Goal: Task Accomplishment & Management: Complete application form

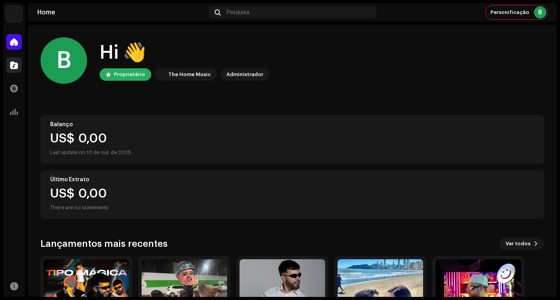
click at [10, 66] on span at bounding box center [14, 65] width 8 height 6
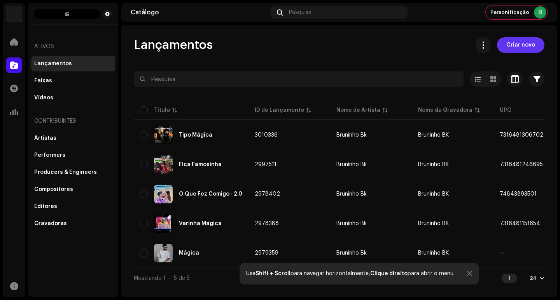
click at [524, 47] on span "Criar novo" at bounding box center [520, 45] width 29 height 16
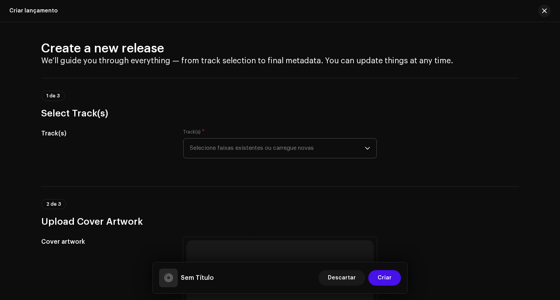
click at [351, 142] on span "Selecione faixas existentes ou carregue novas" at bounding box center [277, 148] width 175 height 19
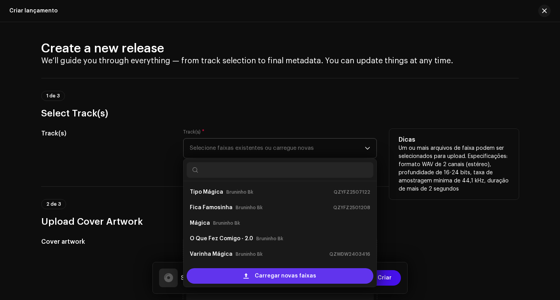
click at [288, 270] on span "Carregar novas faixas" at bounding box center [285, 277] width 61 height 16
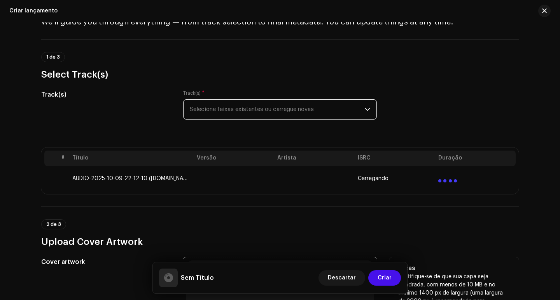
scroll to position [233, 0]
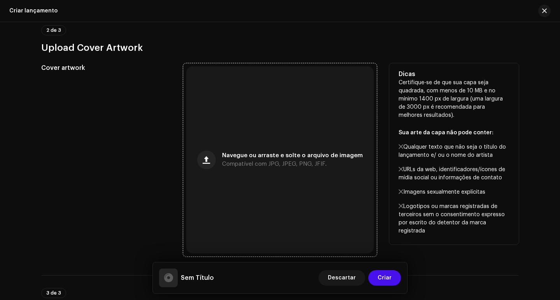
click at [283, 148] on div "Navegue ou arraste e solte o arquivo de imagem Compatível com JPG, JPEG, PNG, J…" at bounding box center [279, 159] width 187 height 187
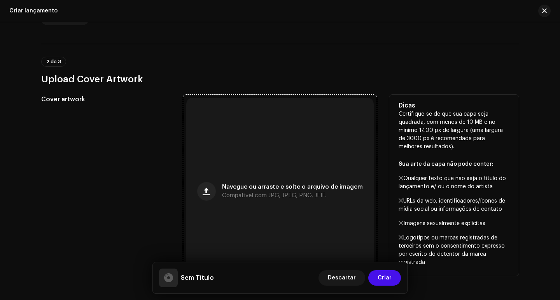
scroll to position [265, 0]
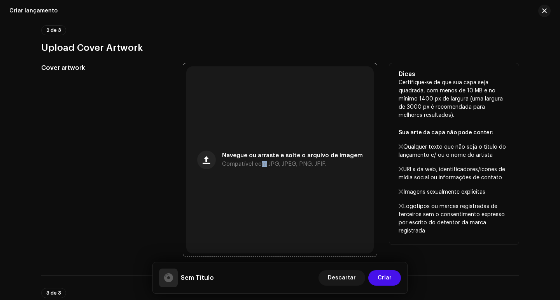
click at [261, 171] on div "Navegue ou arraste e solte o arquivo de imagem Compatível com JPG, JPEG, PNG, J…" at bounding box center [279, 159] width 187 height 187
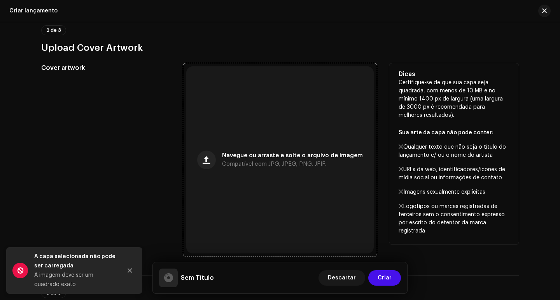
click at [279, 191] on div "Navegue ou arraste e solte o arquivo de imagem Compatível com JPG, JPEG, PNG, J…" at bounding box center [279, 159] width 187 height 187
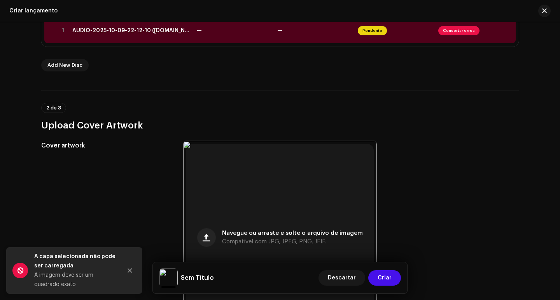
scroll to position [70, 0]
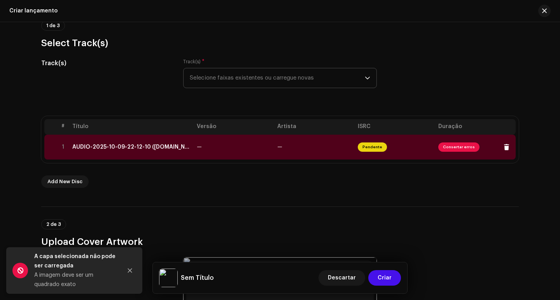
click at [292, 153] on td "—" at bounding box center [314, 147] width 80 height 25
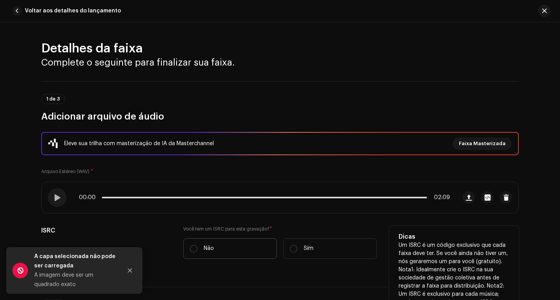
click at [206, 249] on p "Não" at bounding box center [209, 249] width 10 height 8
click at [197, 249] on input "Não" at bounding box center [194, 249] width 8 height 8
radio input "true"
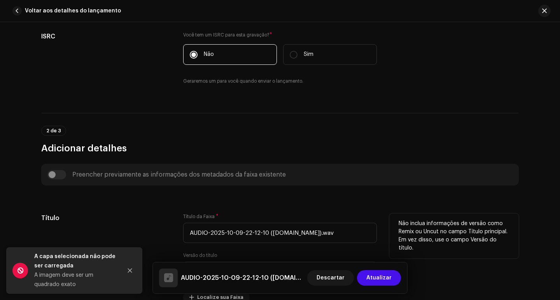
scroll to position [233, 0]
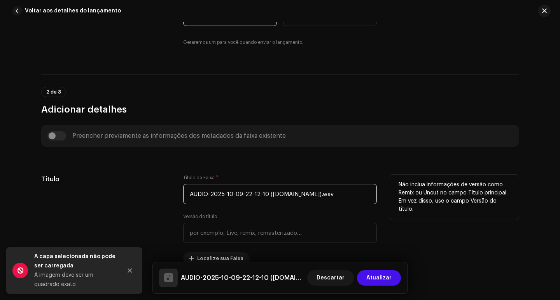
click at [283, 188] on input "AUDIO-2025-10-09-22-12-10 ([DOMAIN_NAME]).wav" at bounding box center [280, 194] width 194 height 20
drag, startPoint x: 366, startPoint y: 192, endPoint x: 154, endPoint y: 200, distance: 212.4
click at [154, 200] on div "Título Título da Faixa * AUDIO-2025-10-09-22-12-10 ([DOMAIN_NAME]).wav Versão d…" at bounding box center [279, 220] width 477 height 90
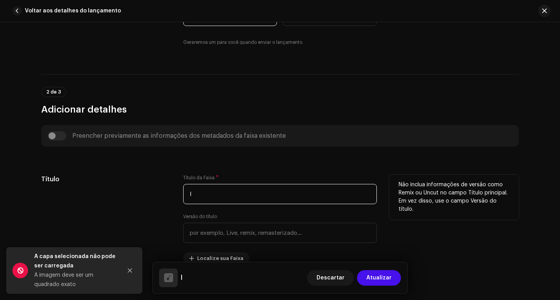
type input "l"
click at [166, 184] on h5 "Título" at bounding box center [105, 179] width 129 height 9
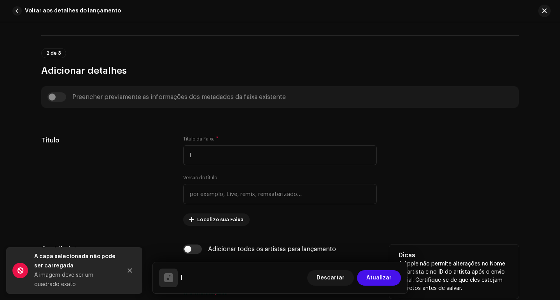
scroll to position [389, 0]
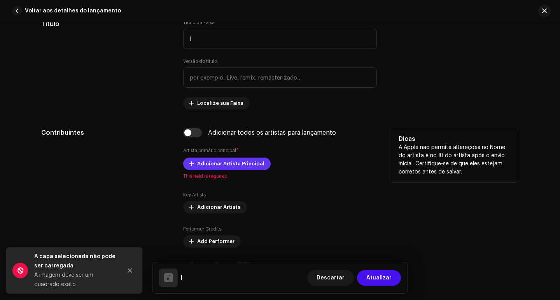
click at [218, 166] on span "Adicionar Artista Principal" at bounding box center [230, 164] width 67 height 16
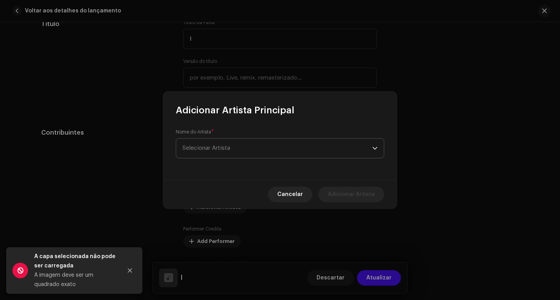
click at [237, 145] on span "Selecionar Artista" at bounding box center [277, 148] width 190 height 19
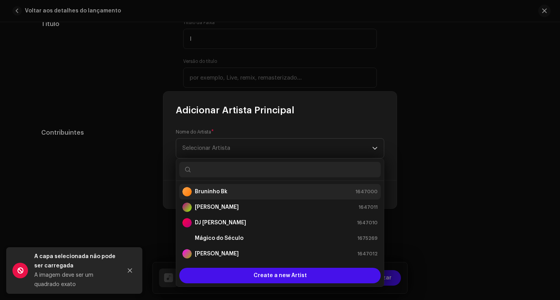
click at [218, 186] on li "Bruninho Bk 1647000" at bounding box center [279, 192] width 201 height 16
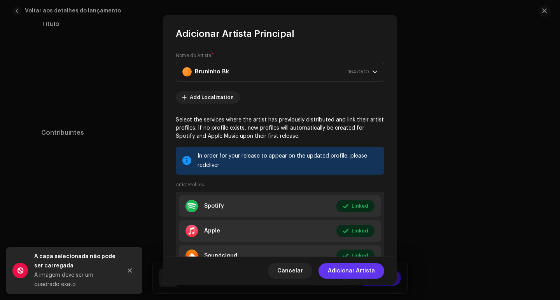
click at [357, 270] on span "Adicionar Artista" at bounding box center [351, 272] width 47 height 16
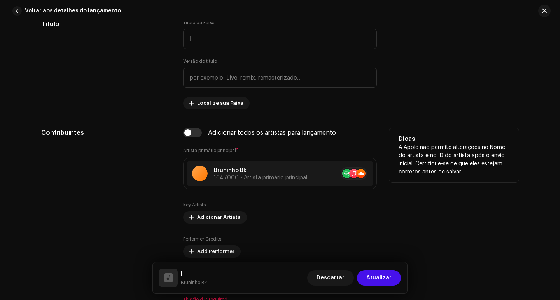
scroll to position [505, 0]
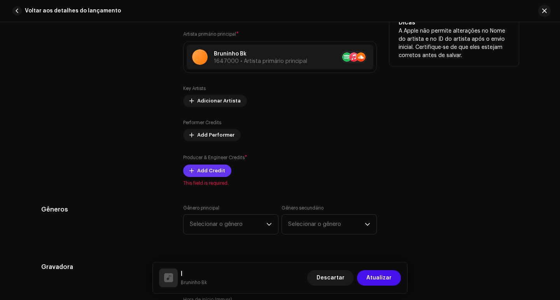
click at [210, 171] on span "Add Credit" at bounding box center [211, 171] width 28 height 16
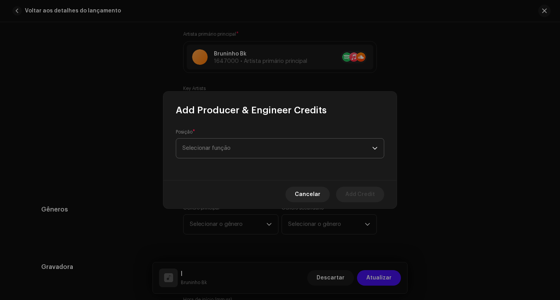
click at [222, 149] on span "Selecionar função" at bounding box center [277, 148] width 190 height 19
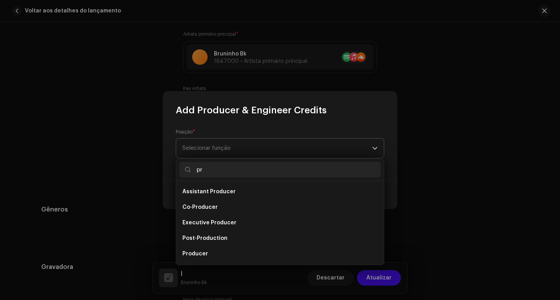
type input "p"
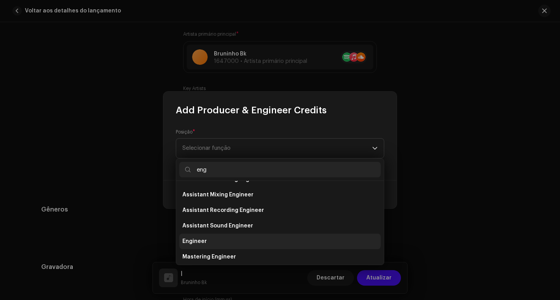
type input "eng"
click at [215, 244] on li "Engineer" at bounding box center [279, 242] width 201 height 16
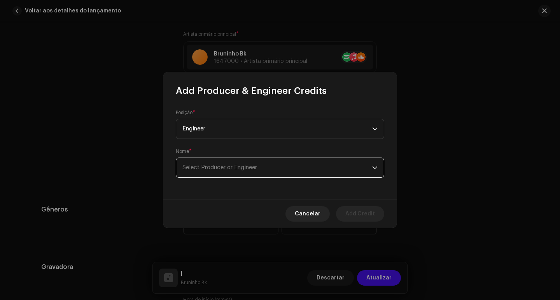
click at [329, 162] on span "Select Producer or Engineer" at bounding box center [277, 167] width 190 height 19
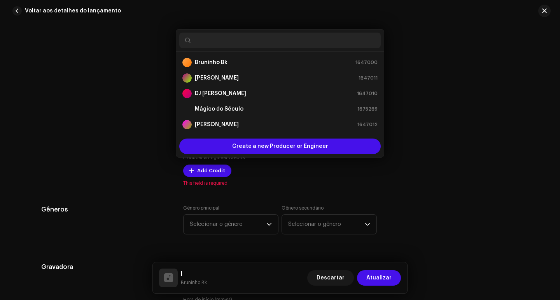
click at [437, 121] on div "Add Producer & Engineer Credits Posição * Engineer Nome * Select Producer or En…" at bounding box center [280, 150] width 560 height 300
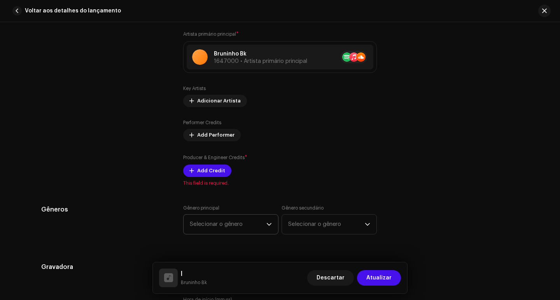
click at [231, 227] on span "Selecionar o gênero" at bounding box center [228, 224] width 77 height 19
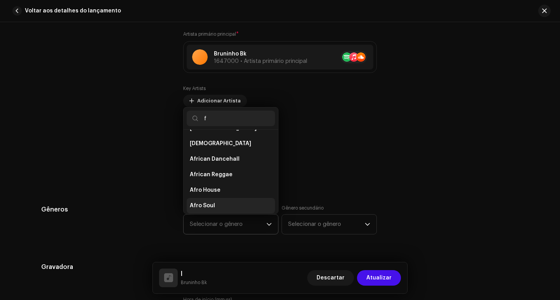
scroll to position [0, 0]
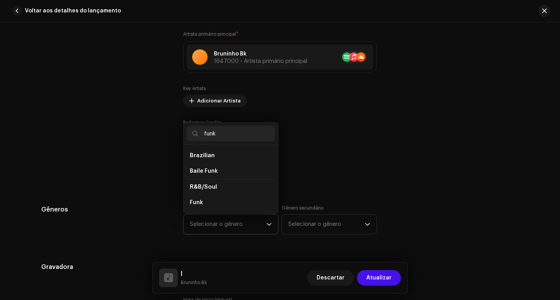
type input "funk"
click at [221, 198] on li "Funk" at bounding box center [231, 203] width 88 height 16
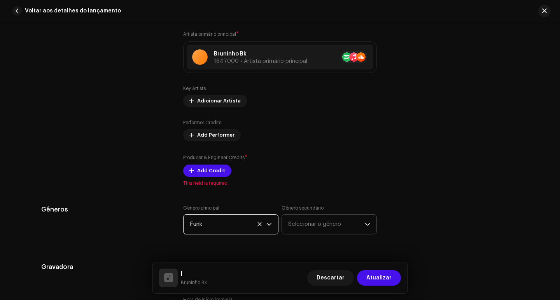
click at [307, 227] on span "Selecionar o gênero" at bounding box center [326, 224] width 77 height 19
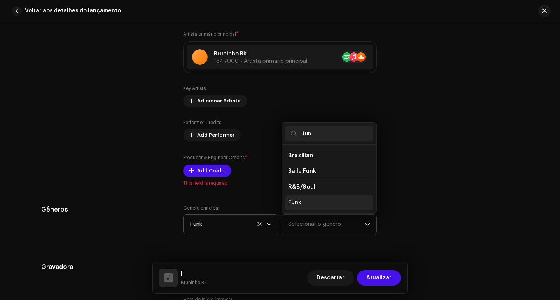
type input "fun"
click at [311, 204] on li "Funk" at bounding box center [329, 203] width 88 height 16
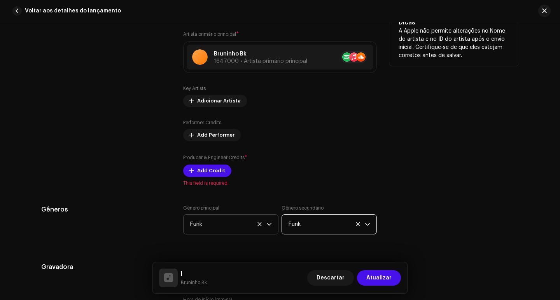
click at [408, 163] on div "Dicas A Apple não permite alterações no Nome do artista e no ID do artista após…" at bounding box center [453, 99] width 129 height 175
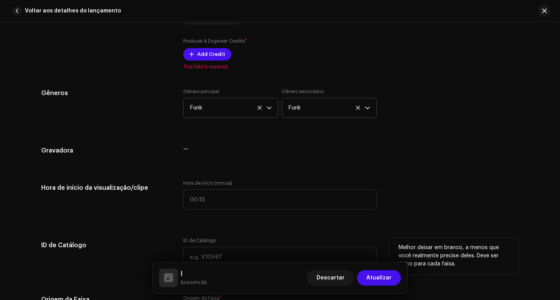
scroll to position [739, 0]
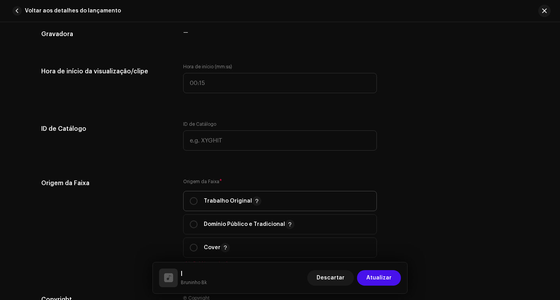
click at [200, 198] on div "Trabalho Original" at bounding box center [226, 201] width 72 height 9
radio input "true"
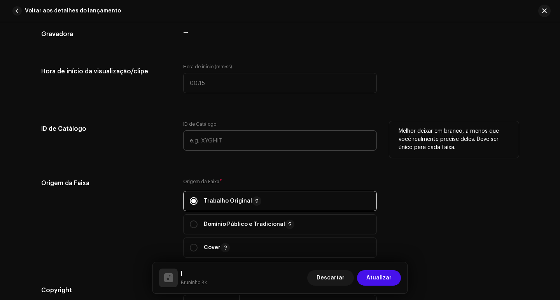
scroll to position [894, 0]
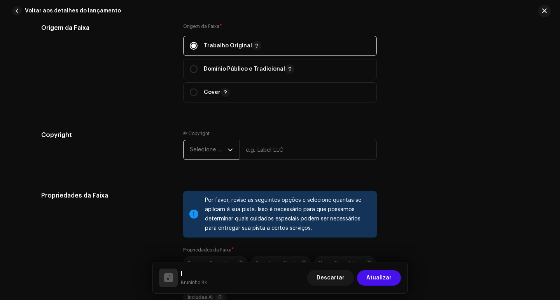
click at [213, 147] on span "Selecione o ano" at bounding box center [209, 149] width 38 height 19
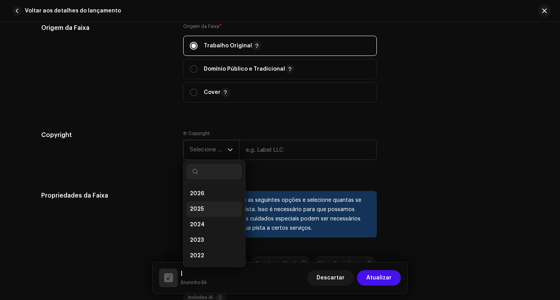
click at [200, 204] on li "2025" at bounding box center [214, 210] width 55 height 16
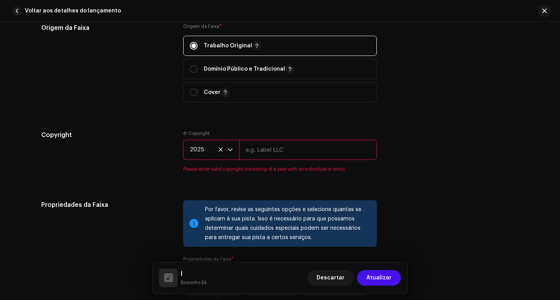
click at [259, 157] on input "text" at bounding box center [308, 150] width 138 height 20
type input "The Home Music"
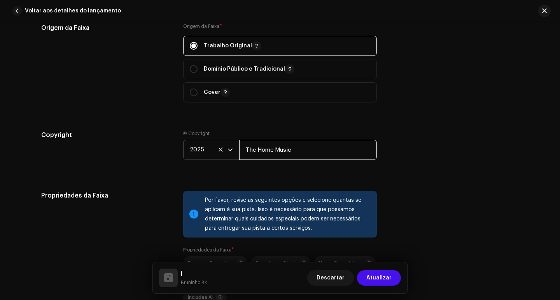
scroll to position [1050, 0]
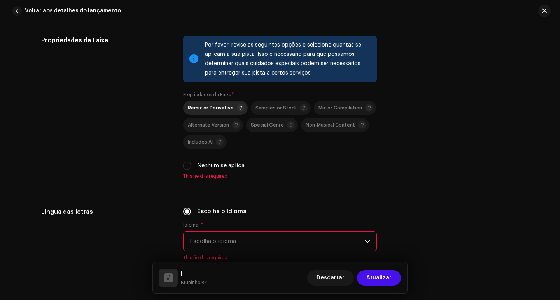
click at [212, 111] on div "Remix or Derivative" at bounding box center [216, 108] width 57 height 8
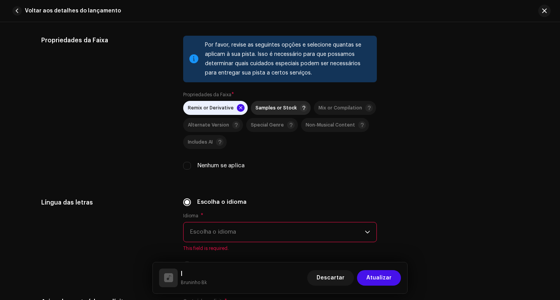
click at [271, 109] on span "Samples or Stock" at bounding box center [275, 108] width 41 height 5
click at [319, 106] on span "Mix or Compilation" at bounding box center [340, 108] width 44 height 5
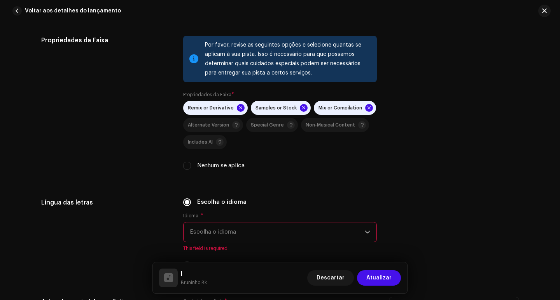
scroll to position [1205, 0]
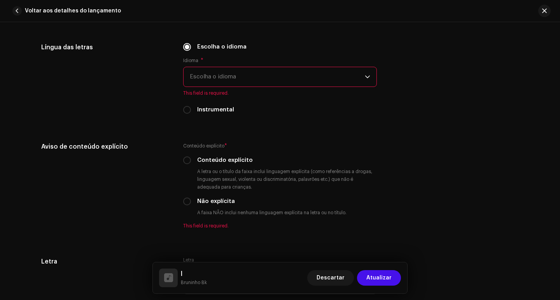
click at [236, 84] on span "Escolha o idioma" at bounding box center [277, 76] width 175 height 19
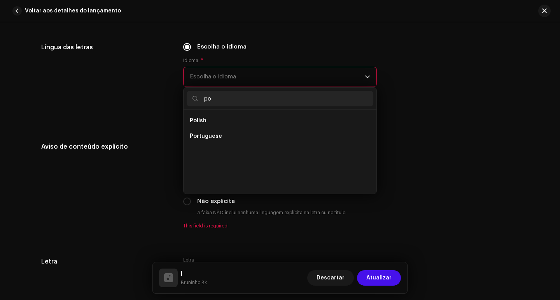
scroll to position [0, 0]
type input "po"
click at [218, 133] on span "Portuguese" at bounding box center [206, 137] width 32 height 8
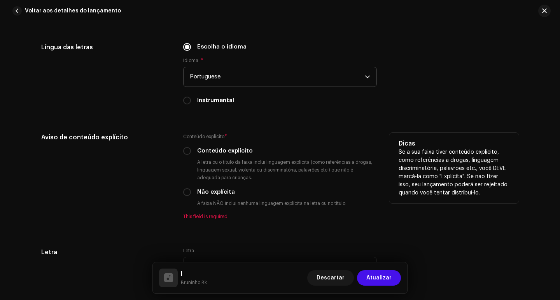
click at [194, 190] on div "Não explícita" at bounding box center [280, 192] width 194 height 9
click at [186, 190] on input "Não explícita" at bounding box center [187, 193] width 8 height 8
radio input "true"
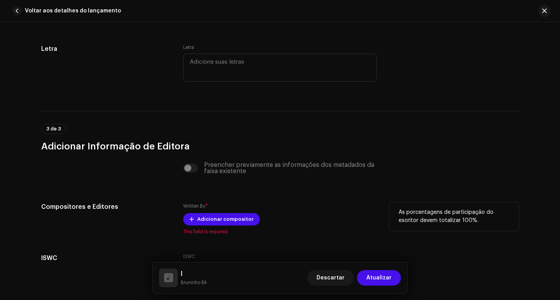
scroll to position [1462, 0]
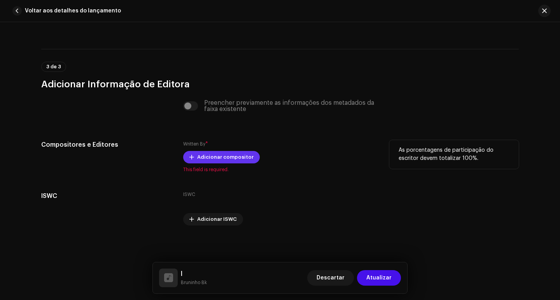
click at [208, 158] on span "Adicionar compositor" at bounding box center [225, 158] width 56 height 16
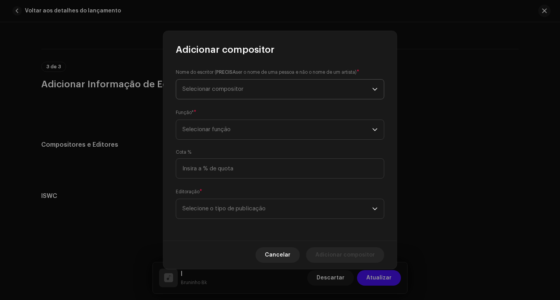
click at [300, 87] on span "Selecionar compositor" at bounding box center [277, 89] width 190 height 19
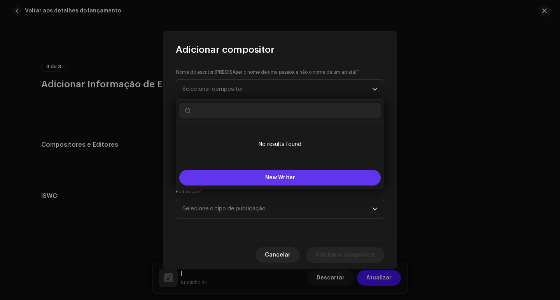
click at [299, 178] on button "New Writer" at bounding box center [279, 178] width 201 height 16
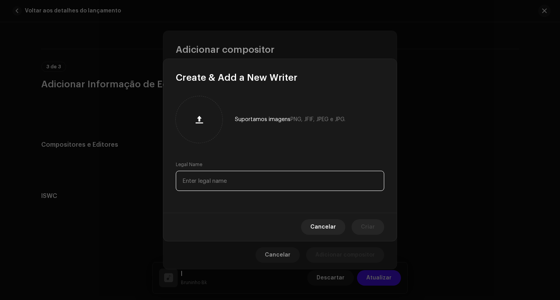
click at [285, 184] on input "text" at bounding box center [280, 181] width 208 height 20
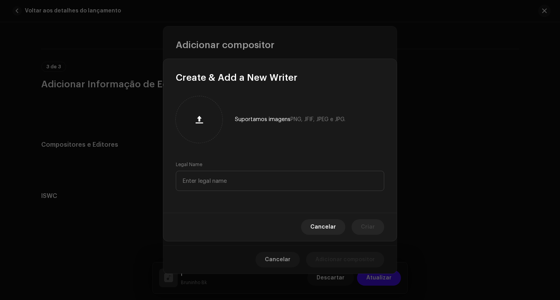
click at [323, 224] on span "Cancelar" at bounding box center [323, 228] width 26 height 16
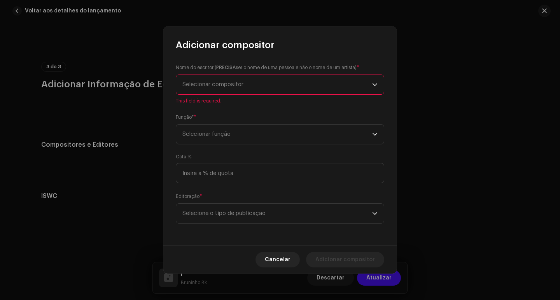
click at [256, 80] on span "Selecionar compositor" at bounding box center [277, 84] width 190 height 19
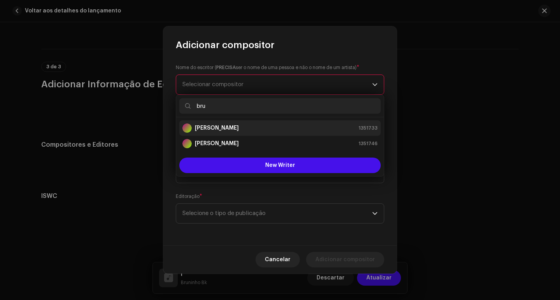
type input "bru"
click at [241, 132] on div "[PERSON_NAME] 1351733" at bounding box center [279, 128] width 195 height 9
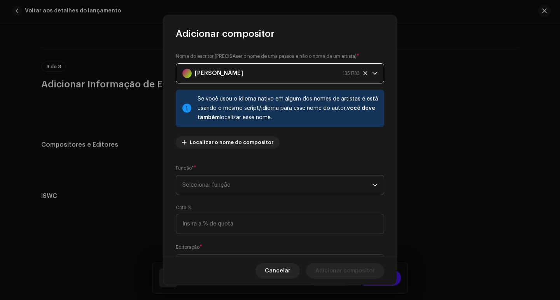
click at [314, 190] on span "Selecionar função" at bounding box center [277, 185] width 190 height 19
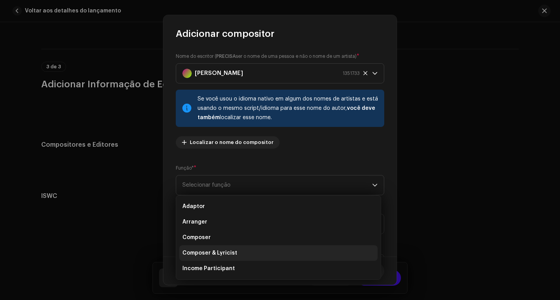
click at [254, 254] on li "Composer & Lyricist" at bounding box center [278, 254] width 198 height 16
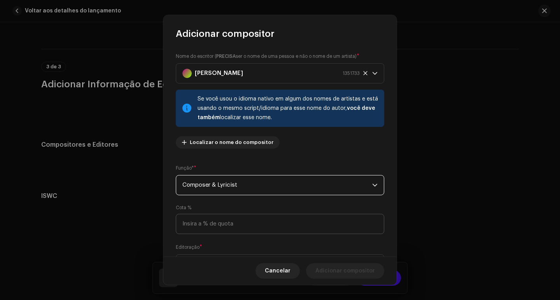
scroll to position [39, 0]
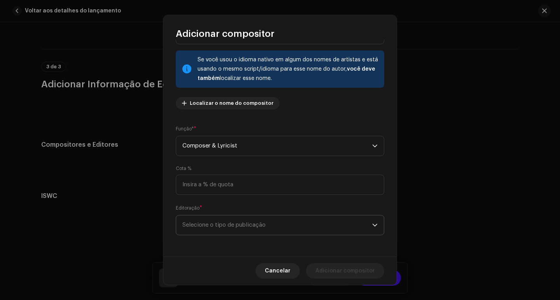
drag, startPoint x: 280, startPoint y: 234, endPoint x: 266, endPoint y: 227, distance: 15.3
click at [280, 234] on span "Selecione o tipo de publicação" at bounding box center [277, 225] width 190 height 19
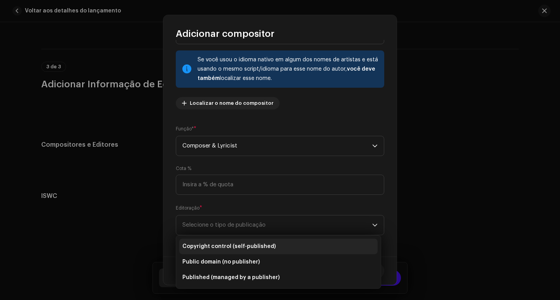
click at [234, 251] on li "Copyright control (self-published)" at bounding box center [278, 247] width 198 height 16
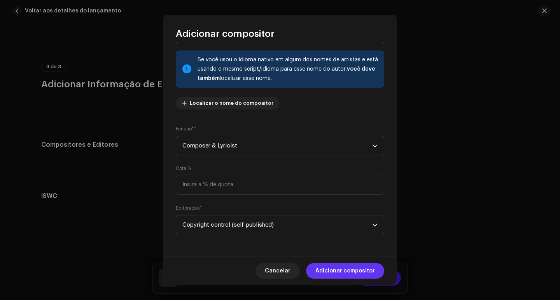
click at [349, 276] on span "Adicionar compositor" at bounding box center [344, 272] width 59 height 16
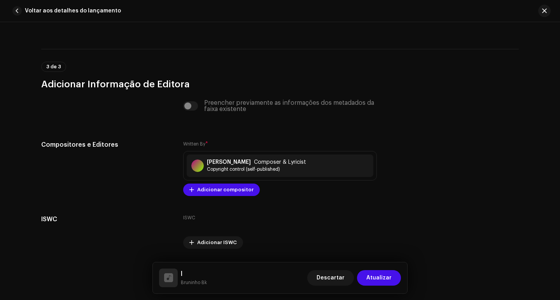
click at [374, 278] on span "Atualizar" at bounding box center [378, 279] width 25 height 16
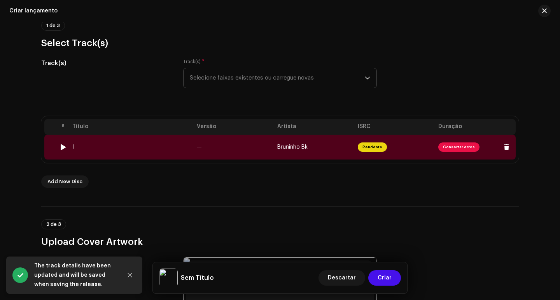
click at [341, 147] on td "Bruninho Bk" at bounding box center [314, 147] width 80 height 25
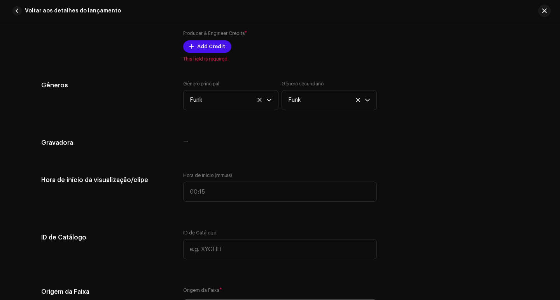
scroll to position [358, 0]
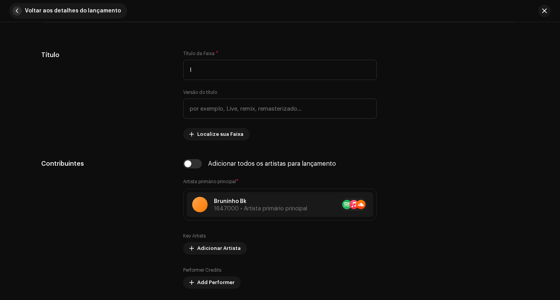
click at [15, 10] on span "button" at bounding box center [16, 10] width 9 height 9
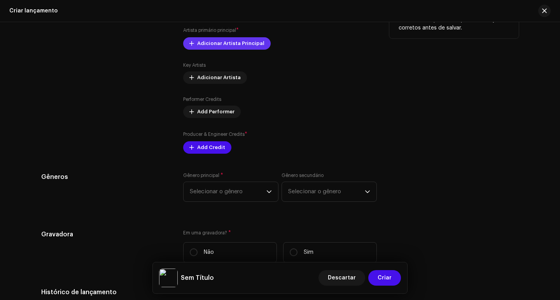
scroll to position [1081, 0]
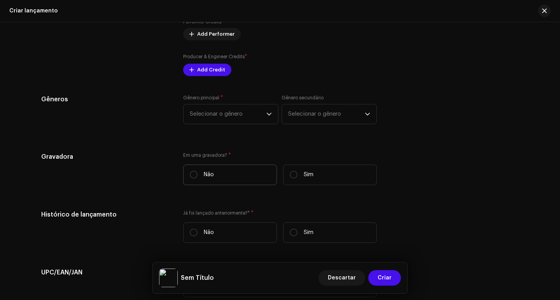
click at [216, 171] on label "Não" at bounding box center [230, 175] width 94 height 21
click at [197, 171] on input "Não" at bounding box center [194, 175] width 8 height 8
radio input "true"
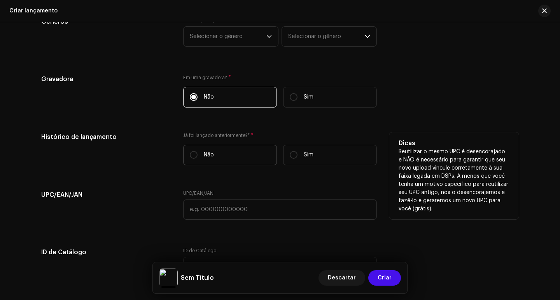
click at [211, 152] on p "Não" at bounding box center [209, 155] width 10 height 8
click at [197, 152] on input "Não" at bounding box center [194, 155] width 8 height 8
radio input "true"
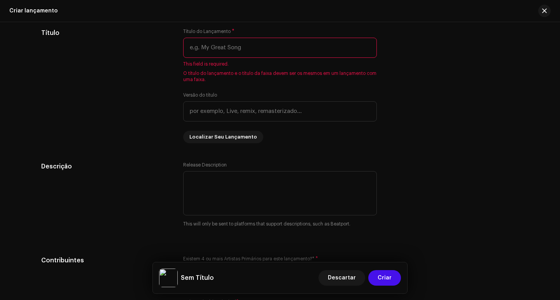
scroll to position [498, 0]
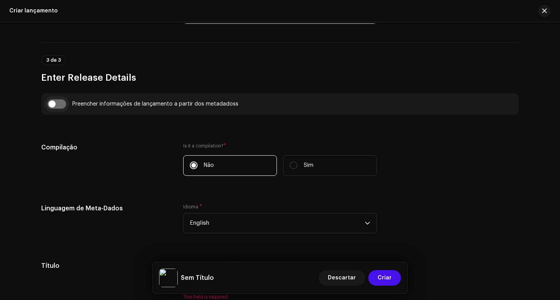
click at [53, 103] on input "checkbox" at bounding box center [56, 104] width 19 height 9
checkbox input "true"
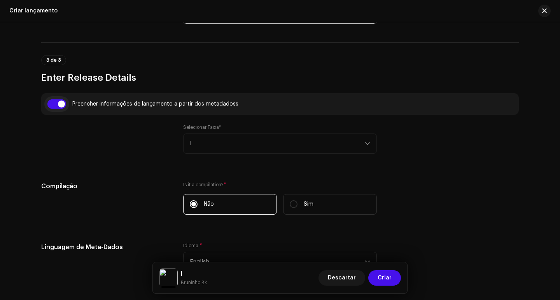
type input "l"
click at [224, 141] on div "Selecionar Faixa* l" at bounding box center [280, 139] width 194 height 30
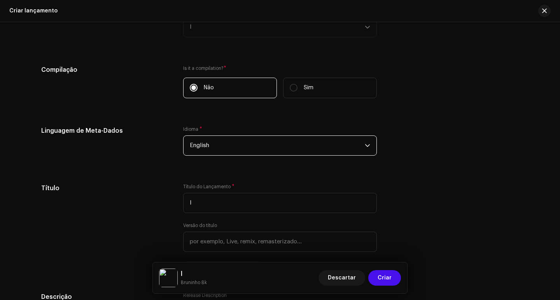
click at [260, 149] on span "English" at bounding box center [277, 145] width 175 height 19
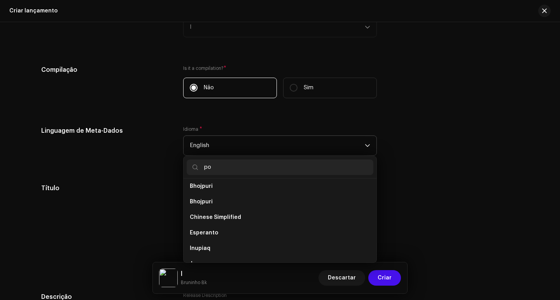
scroll to position [0, 0]
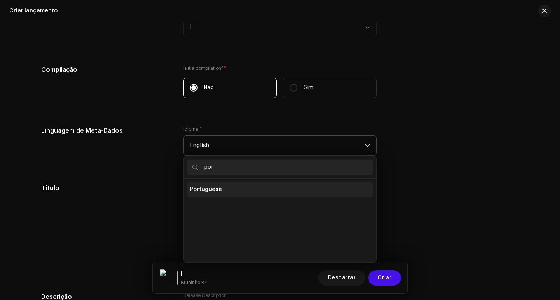
type input "por"
click at [221, 185] on li "Portuguese" at bounding box center [280, 190] width 187 height 16
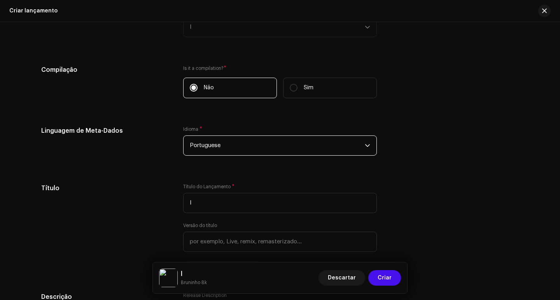
click at [479, 136] on div "Linguagem de Meta-Dados Idioma * Portuguese" at bounding box center [279, 145] width 477 height 39
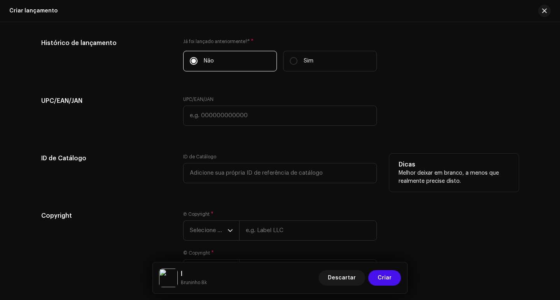
scroll to position [1314, 0]
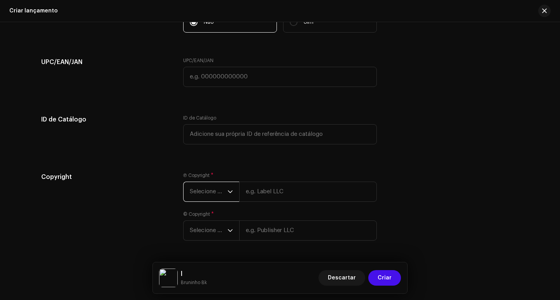
click at [207, 188] on span "Selecione o ano" at bounding box center [209, 191] width 38 height 19
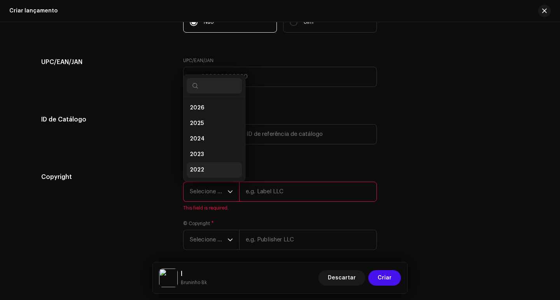
scroll to position [12, 0]
click at [197, 115] on span "2025" at bounding box center [197, 111] width 14 height 8
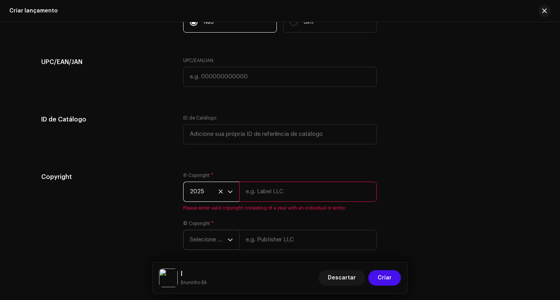
click at [220, 236] on span "Selecione o ano" at bounding box center [209, 240] width 38 height 19
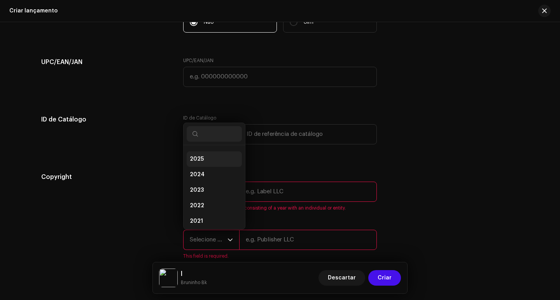
click at [222, 159] on li "2025" at bounding box center [214, 160] width 55 height 16
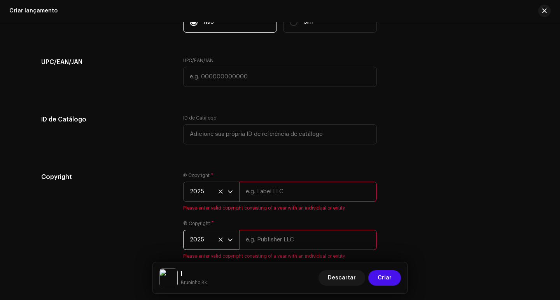
click at [270, 237] on input "text" at bounding box center [308, 240] width 138 height 20
type input "The Home Music"
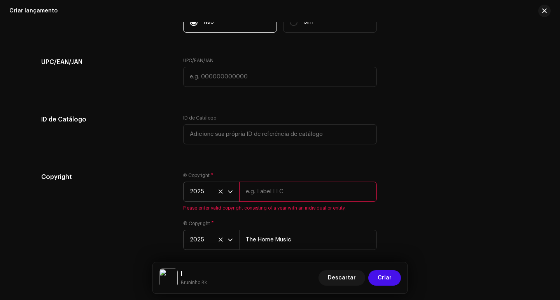
click at [276, 190] on input "text" at bounding box center [308, 192] width 138 height 20
type input "The Home Music"
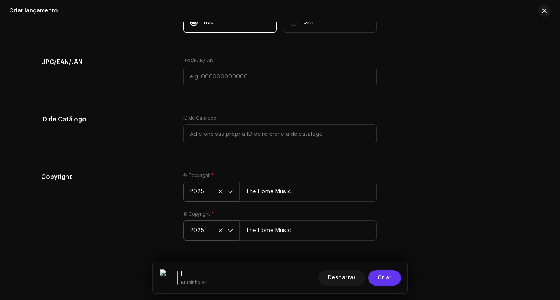
click at [378, 278] on button "Criar" at bounding box center [384, 279] width 33 height 16
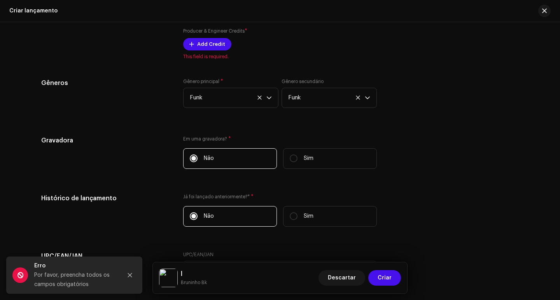
scroll to position [1013, 0]
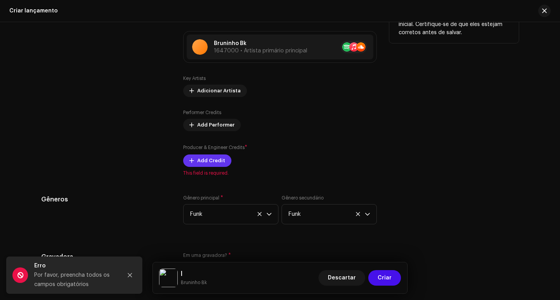
click at [209, 164] on span "Add Credit" at bounding box center [211, 161] width 28 height 16
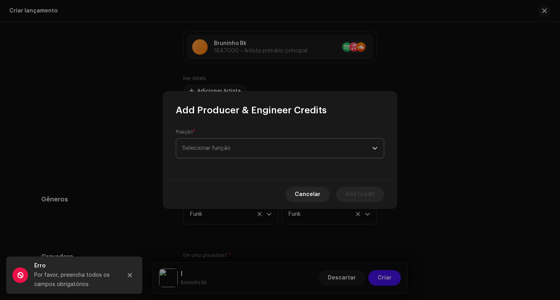
click at [248, 149] on span "Selecionar função" at bounding box center [277, 148] width 190 height 19
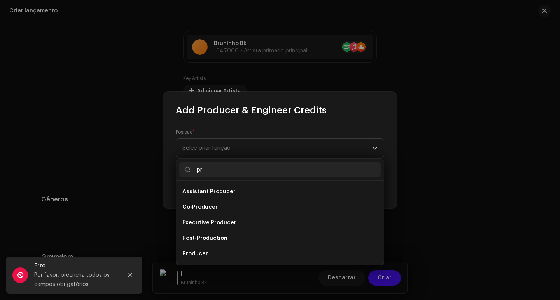
type input "p"
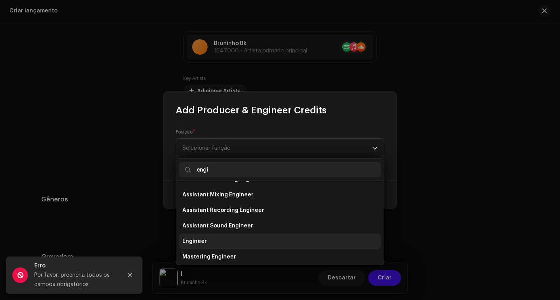
type input "engi"
click at [206, 245] on li "Engineer" at bounding box center [279, 242] width 201 height 16
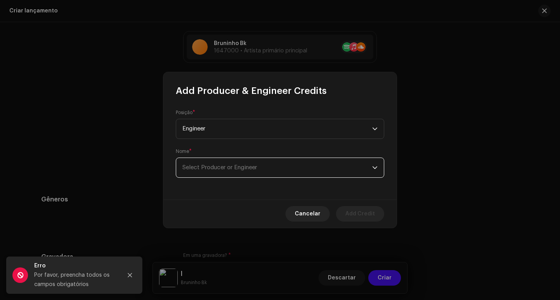
click at [293, 168] on span "Select Producer or Engineer" at bounding box center [277, 167] width 190 height 19
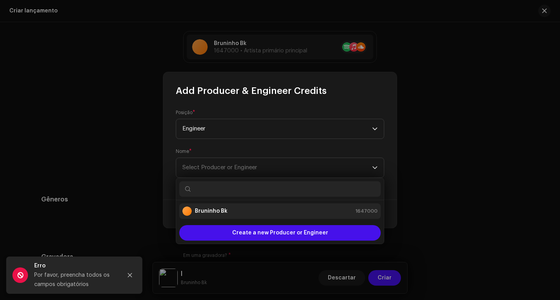
click at [283, 210] on div "Bruninho Bk 1647000" at bounding box center [279, 211] width 195 height 9
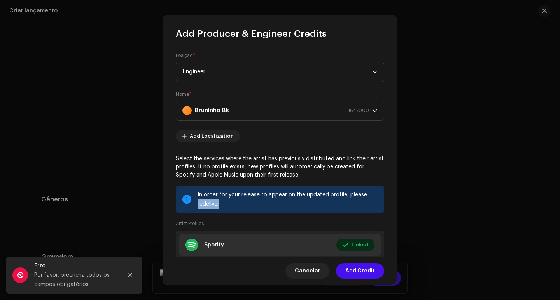
drag, startPoint x: 392, startPoint y: 181, endPoint x: 390, endPoint y: 213, distance: 32.4
click at [391, 211] on div "Posição * Engineer Nome * [PERSON_NAME] 1647000 Add Localization Select the ser…" at bounding box center [279, 148] width 233 height 217
click at [365, 264] on span "Add Credit" at bounding box center [360, 272] width 30 height 16
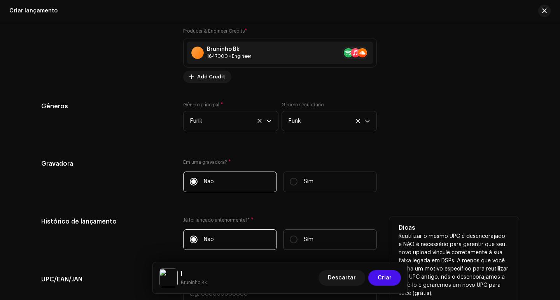
scroll to position [1168, 0]
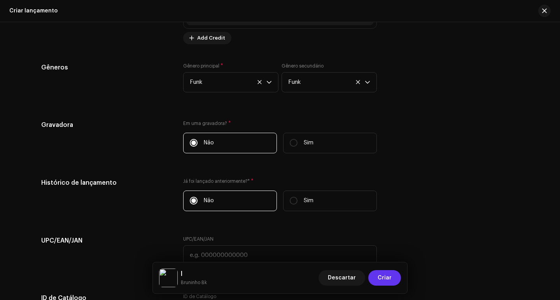
click at [379, 277] on span "Criar" at bounding box center [384, 279] width 14 height 16
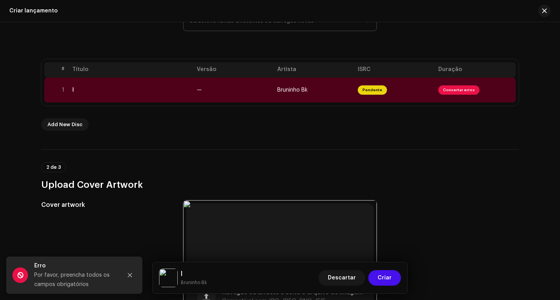
scroll to position [166, 0]
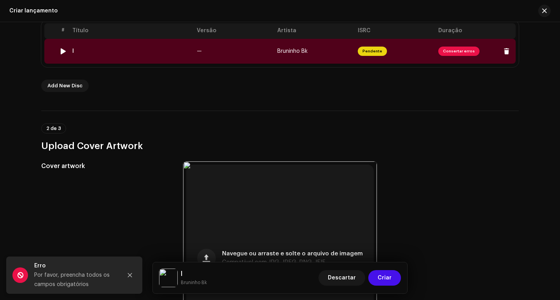
click at [242, 57] on td "—" at bounding box center [234, 51] width 80 height 25
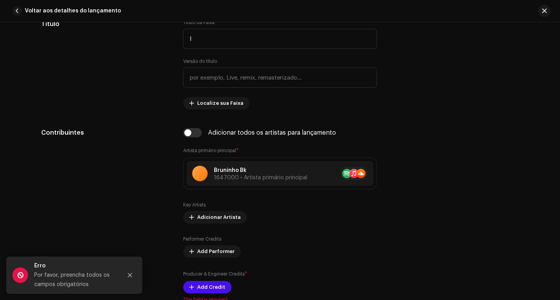
scroll to position [505, 0]
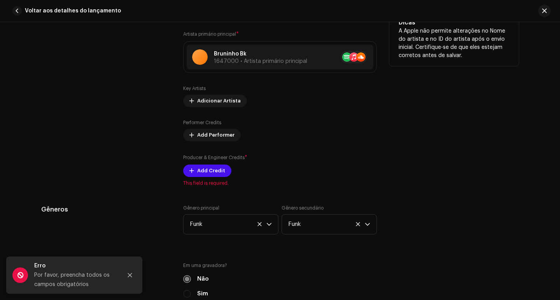
click at [197, 178] on div "Adicionar todos os artistas para lançamento Artista primário principal * [PERSO…" at bounding box center [280, 99] width 194 height 175
click at [200, 172] on span "Add Credit" at bounding box center [211, 171] width 28 height 16
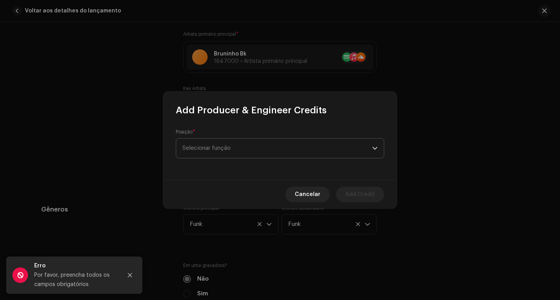
click at [255, 155] on span "Selecionar função" at bounding box center [277, 148] width 190 height 19
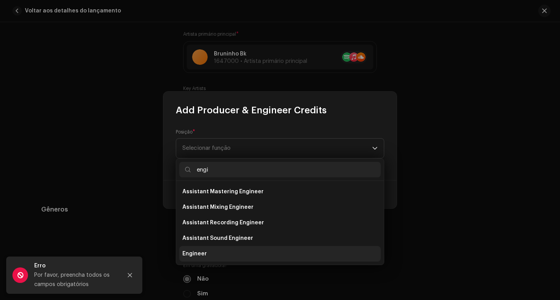
type input "engi"
click at [200, 257] on span "Engineer" at bounding box center [194, 254] width 24 height 8
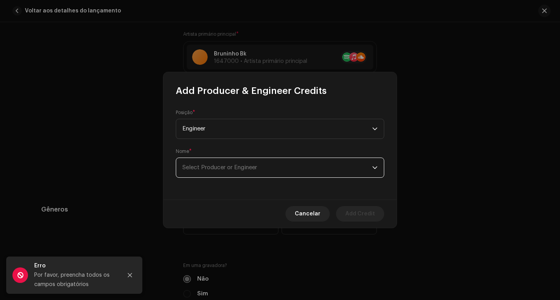
click at [249, 173] on span "Select Producer or Engineer" at bounding box center [277, 167] width 190 height 19
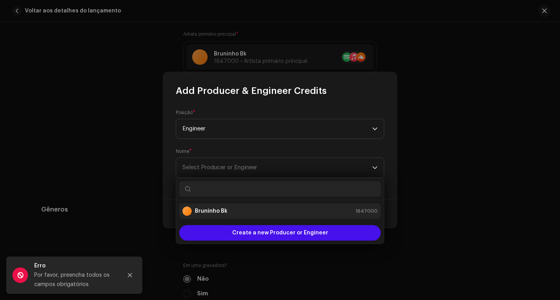
click at [243, 210] on div "Bruninho Bk 1647000" at bounding box center [279, 211] width 195 height 9
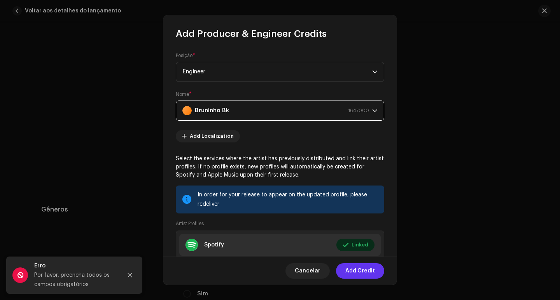
click at [359, 266] on span "Add Credit" at bounding box center [360, 272] width 30 height 16
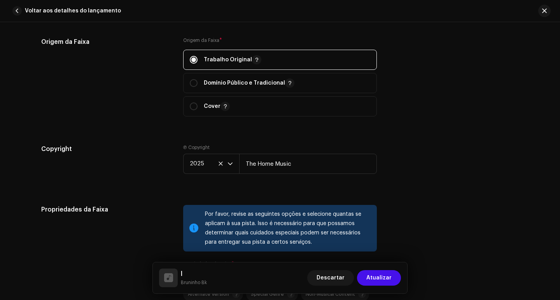
scroll to position [963, 0]
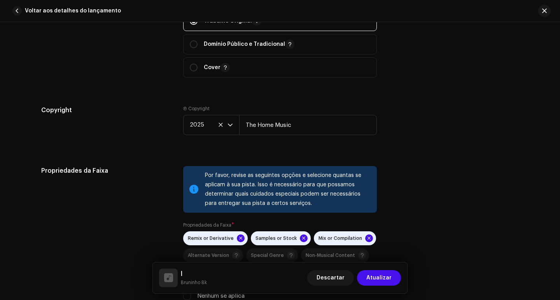
click at [383, 279] on span "Atualizar" at bounding box center [378, 279] width 25 height 16
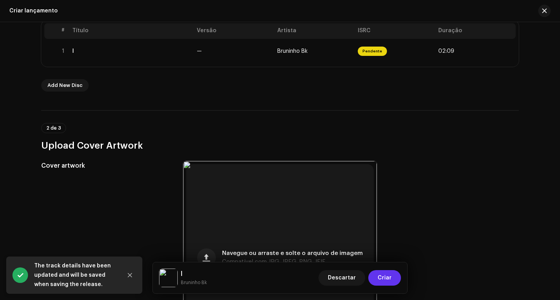
click at [382, 280] on span "Criar" at bounding box center [384, 279] width 14 height 16
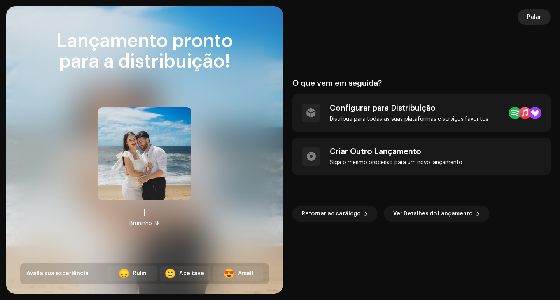
click at [537, 15] on span "Pular" at bounding box center [534, 17] width 14 height 16
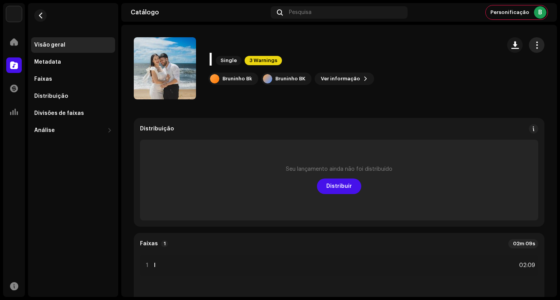
click at [533, 44] on span "button" at bounding box center [536, 45] width 7 height 6
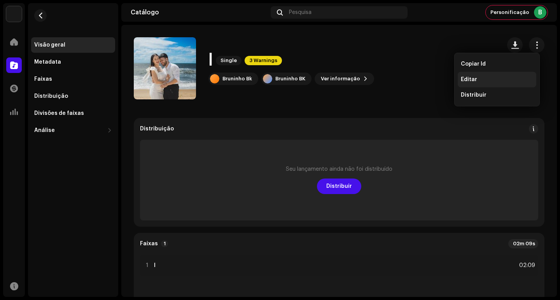
click at [472, 80] on span "Editar" at bounding box center [469, 80] width 16 height 6
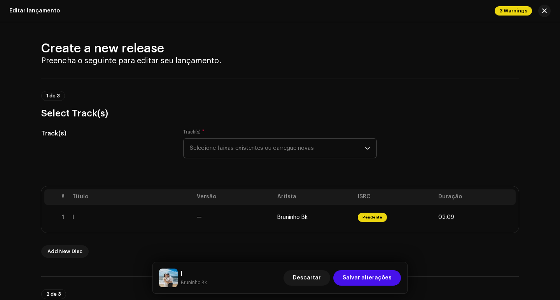
click at [265, 156] on span "Selecione faixas existentes ou carregue novas" at bounding box center [277, 148] width 175 height 19
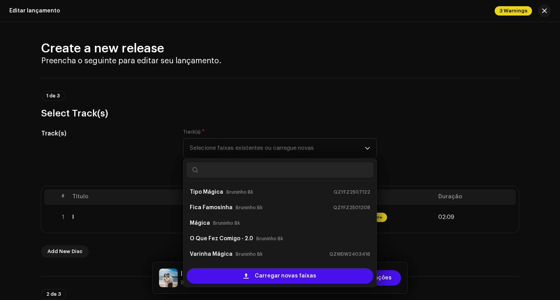
click at [463, 116] on h3 "Select Track(s)" at bounding box center [279, 113] width 477 height 12
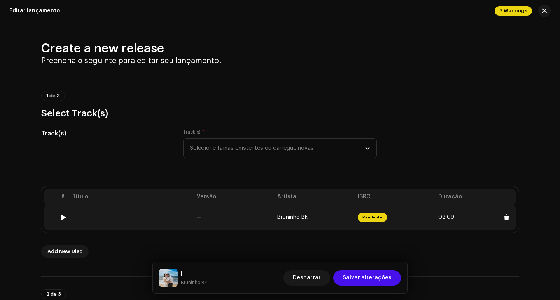
click at [388, 225] on td "Pendente" at bounding box center [395, 217] width 80 height 25
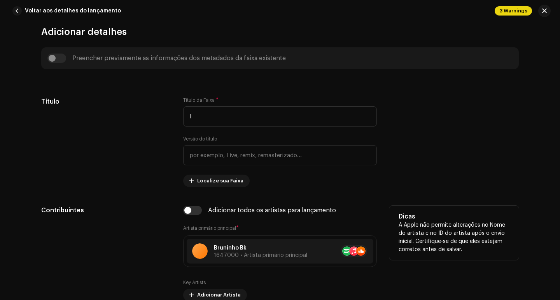
scroll to position [505, 0]
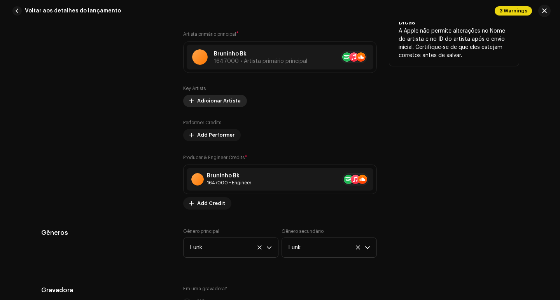
click at [212, 99] on span "Adicionar Artista" at bounding box center [219, 101] width 44 height 16
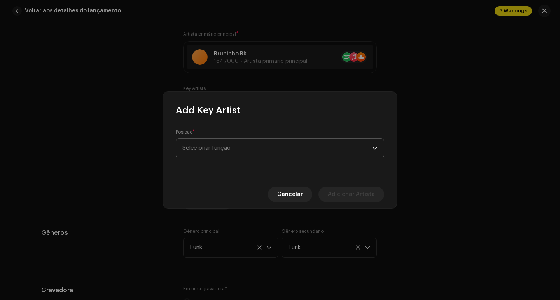
click at [243, 152] on span "Selecionar função" at bounding box center [277, 148] width 190 height 19
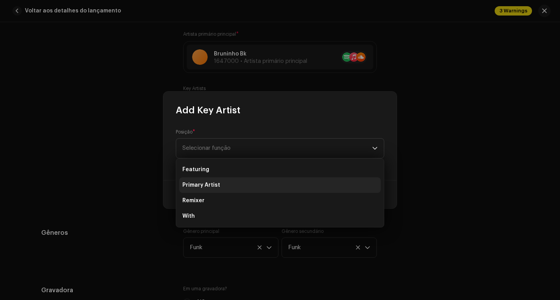
click at [234, 180] on li "Primary Artist" at bounding box center [279, 186] width 201 height 16
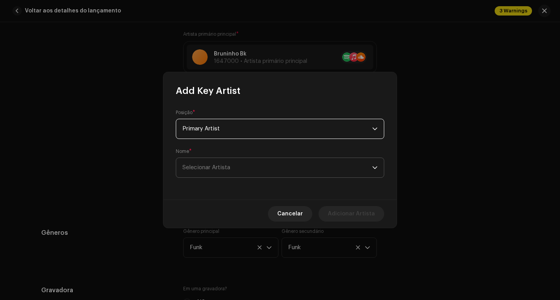
click at [342, 167] on span "Selecionar Artista" at bounding box center [277, 167] width 190 height 19
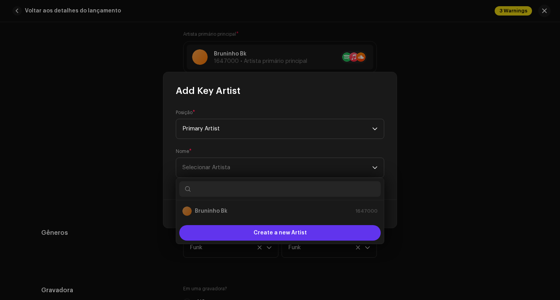
click at [281, 233] on span "Create a new Artist" at bounding box center [279, 233] width 53 height 16
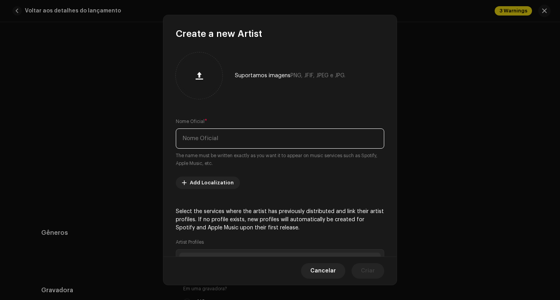
click at [259, 140] on input "text" at bounding box center [280, 139] width 208 height 20
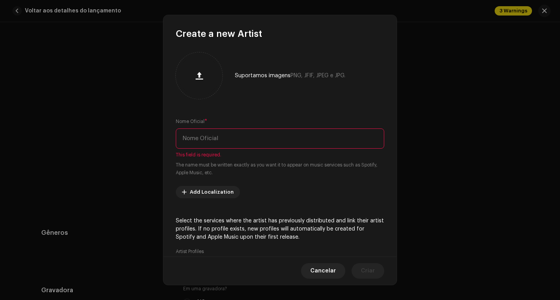
click at [232, 136] on input "text" at bounding box center [280, 139] width 208 height 20
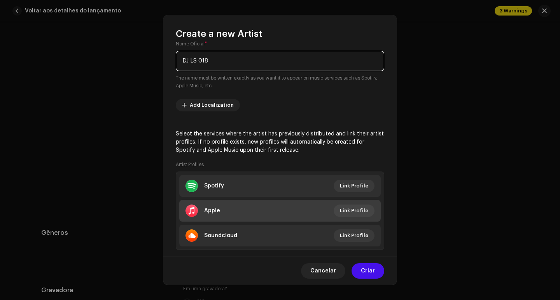
scroll to position [93, 0]
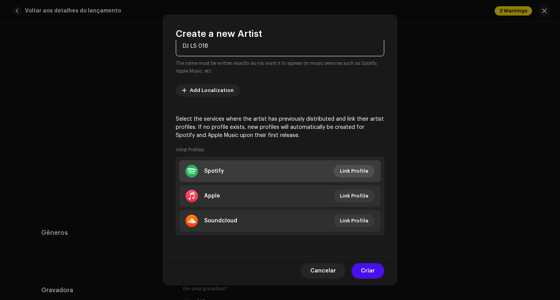
type input "DJ LS 018"
click at [358, 172] on span "Link Profile" at bounding box center [354, 172] width 28 height 16
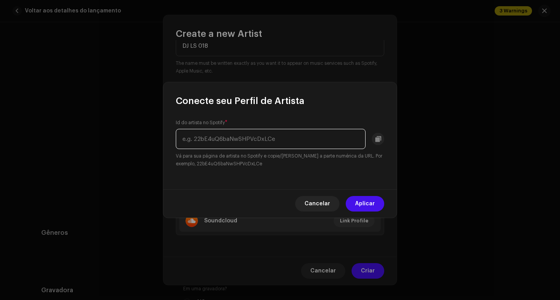
click at [271, 141] on input "text" at bounding box center [271, 139] width 190 height 20
paste input "1SykXY77VXL6hRv9eN9Yby"
type input "1SykXY77VXL6hRv9eN9Yby"
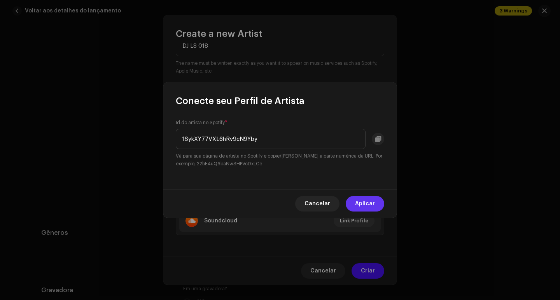
click at [362, 205] on span "Aplicar" at bounding box center [365, 204] width 20 height 16
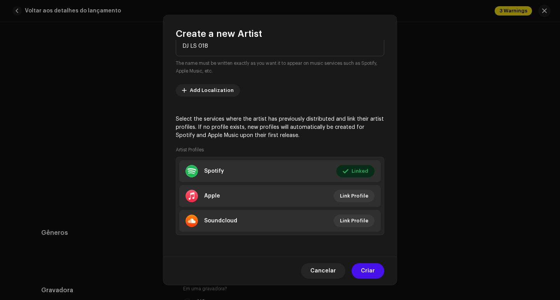
click at [344, 182] on ul "Spotify Linked Editar Apple Link Profile Soundcloud Link Profile" at bounding box center [280, 196] width 208 height 79
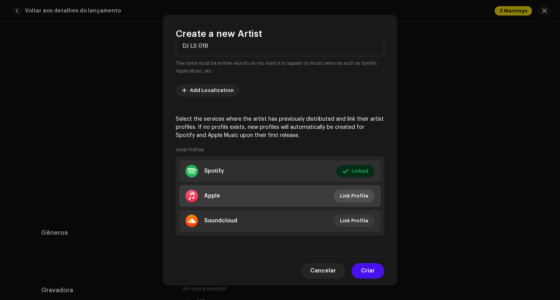
click at [348, 193] on span "Link Profile" at bounding box center [354, 197] width 28 height 16
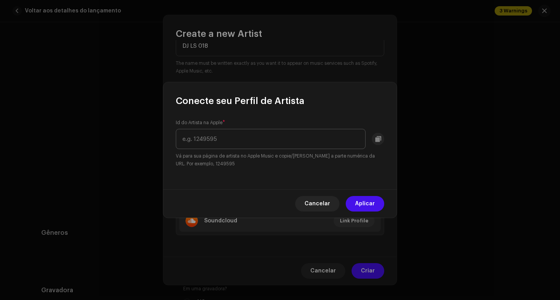
click at [297, 138] on input "text" at bounding box center [271, 139] width 190 height 20
type input "1763924725"
click at [355, 202] on button "Aplicar" at bounding box center [365, 204] width 38 height 16
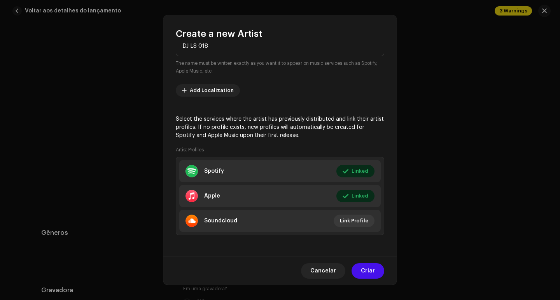
scroll to position [0, 0]
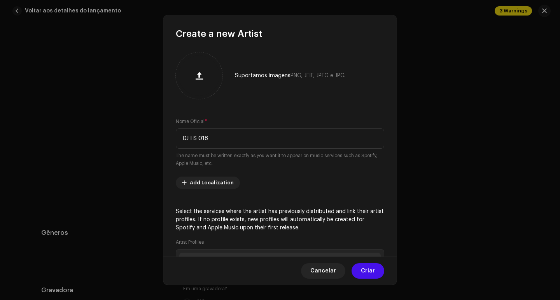
click at [370, 275] on span "Criar" at bounding box center [368, 272] width 14 height 16
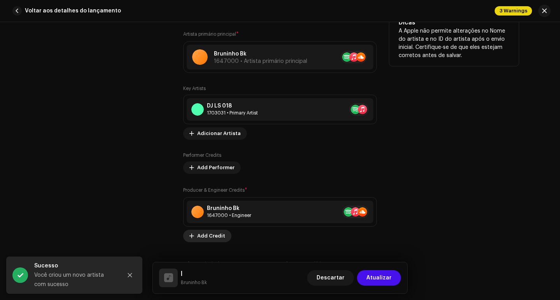
click at [213, 236] on span "Add Credit" at bounding box center [211, 237] width 28 height 16
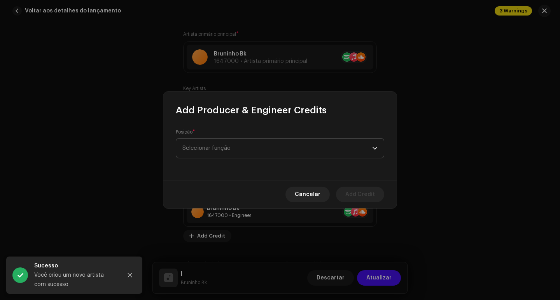
click at [242, 145] on span "Selecionar função" at bounding box center [277, 148] width 190 height 19
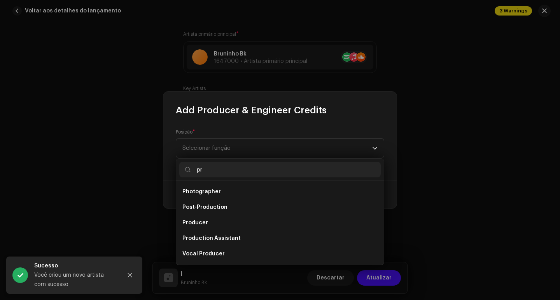
scroll to position [31, 0]
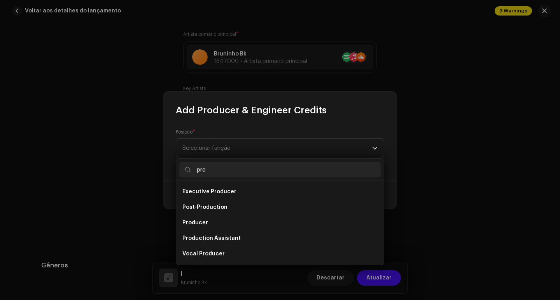
type input "pro"
click at [220, 227] on li "Producer" at bounding box center [279, 223] width 201 height 16
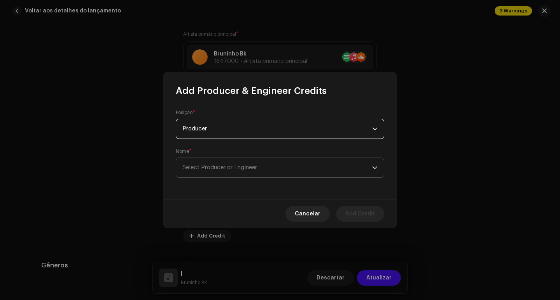
click at [253, 163] on span "Select Producer or Engineer" at bounding box center [277, 167] width 190 height 19
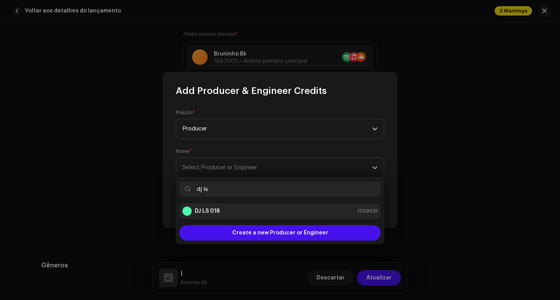
type input "dj ls"
click at [222, 211] on div "DJ LS 018 1703031" at bounding box center [279, 211] width 195 height 9
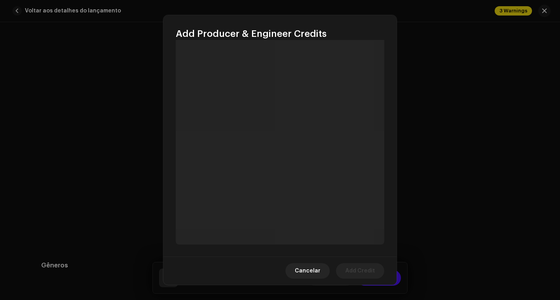
scroll to position [74, 0]
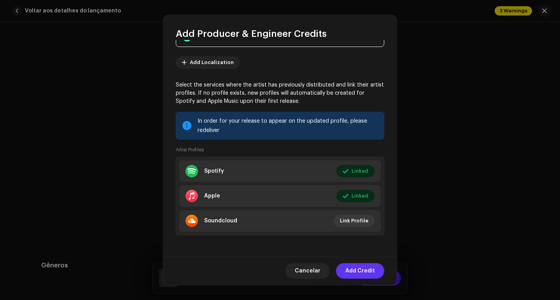
click at [365, 274] on span "Add Credit" at bounding box center [360, 272] width 30 height 16
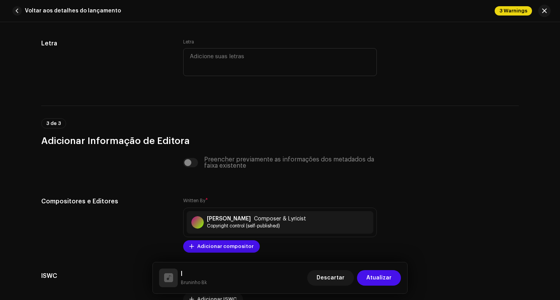
scroll to position [1635, 0]
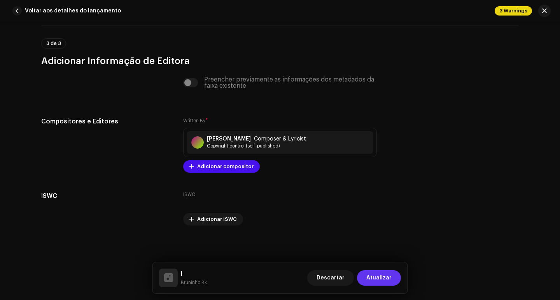
click at [376, 277] on span "Atualizar" at bounding box center [378, 279] width 25 height 16
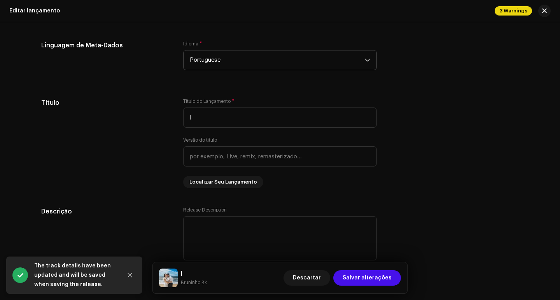
scroll to position [505, 0]
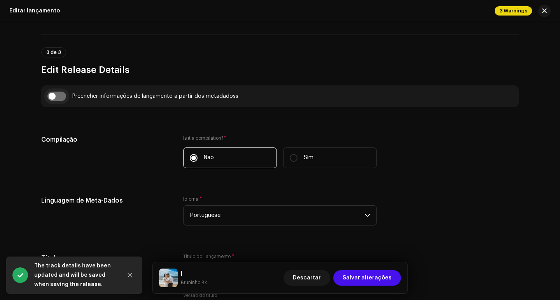
click at [56, 96] on input "checkbox" at bounding box center [56, 96] width 19 height 9
checkbox input "true"
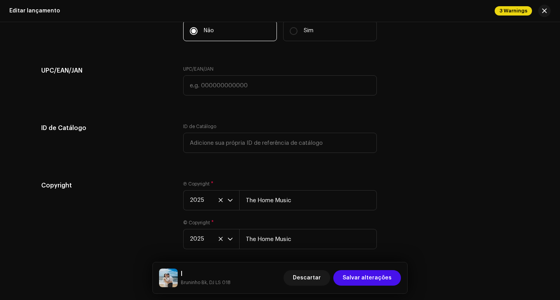
scroll to position [1471, 0]
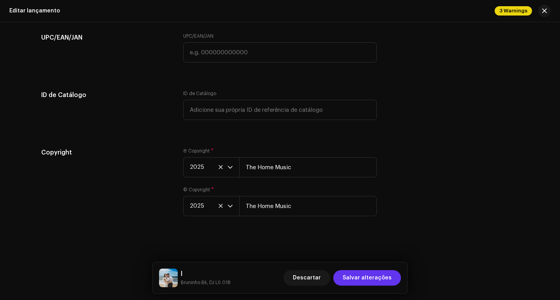
click at [380, 285] on span "Salvar alterações" at bounding box center [366, 279] width 49 height 16
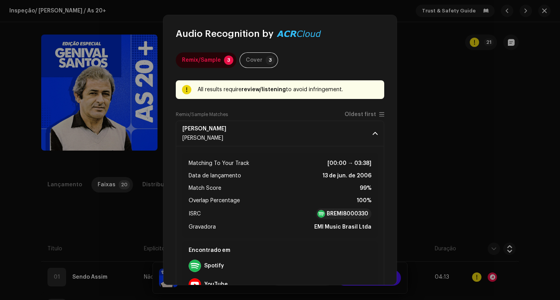
scroll to position [39, 0]
